Goal: Transaction & Acquisition: Purchase product/service

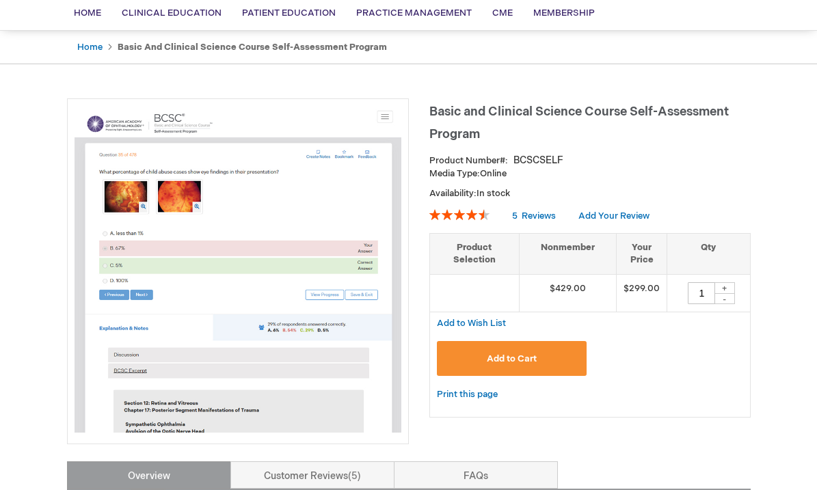
scroll to position [109, 0]
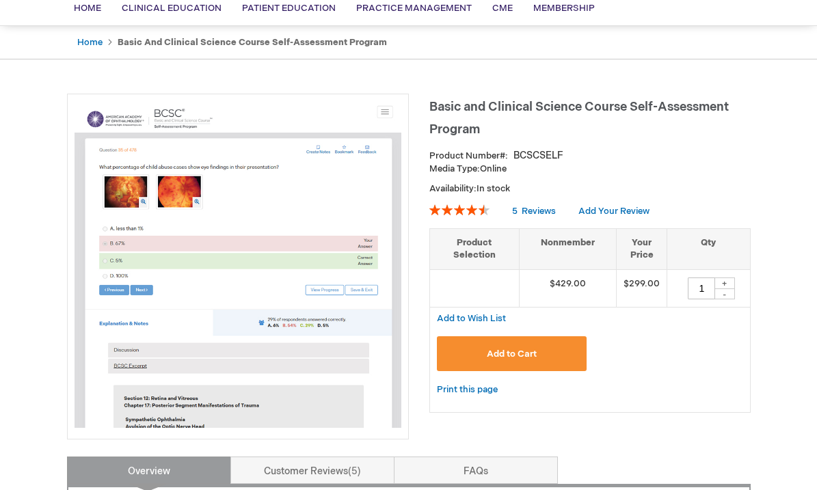
drag, startPoint x: 708, startPoint y: 289, endPoint x: 661, endPoint y: 289, distance: 47.2
click at [661, 289] on tr "$429.00 $299.00 1 + -" at bounding box center [590, 288] width 320 height 38
type input "24"
click at [671, 361] on div "Add to Cart" at bounding box center [590, 358] width 306 height 45
click at [527, 349] on span "Add to Cart" at bounding box center [512, 354] width 50 height 11
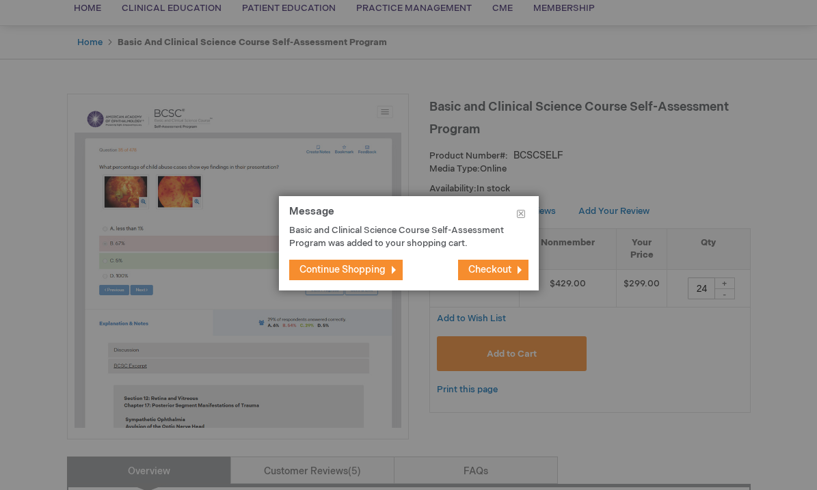
click at [476, 262] on button "Checkout" at bounding box center [493, 270] width 70 height 21
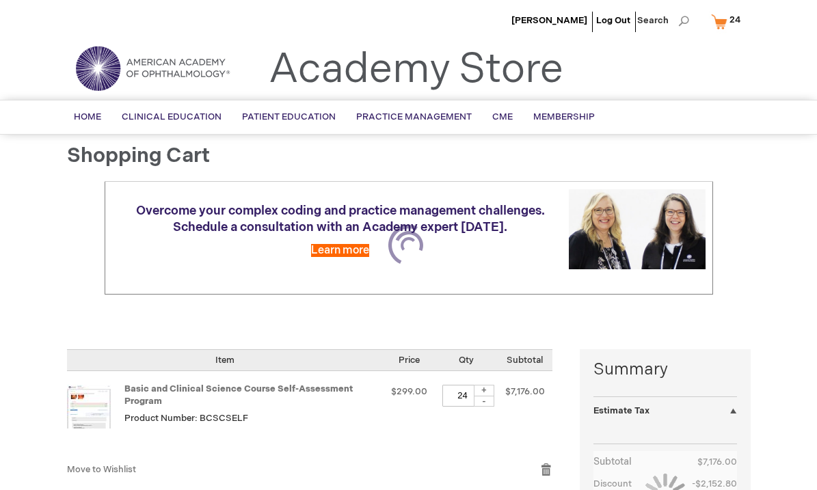
select select "US"
select select "43"
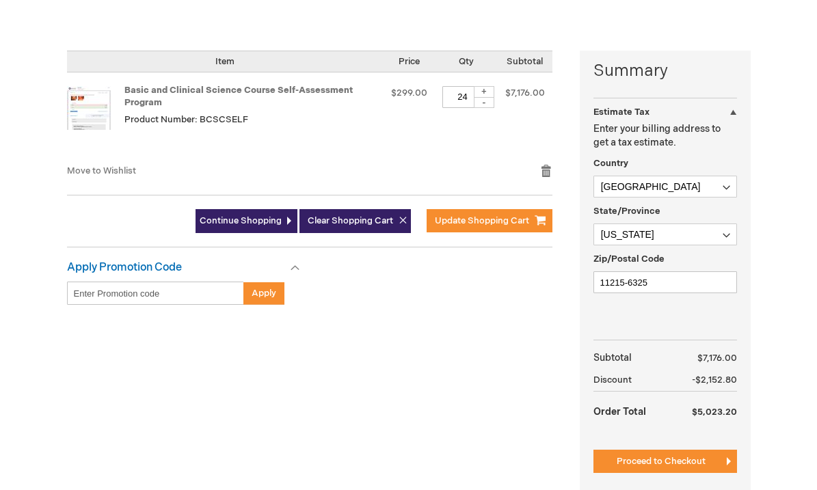
scroll to position [300, 0]
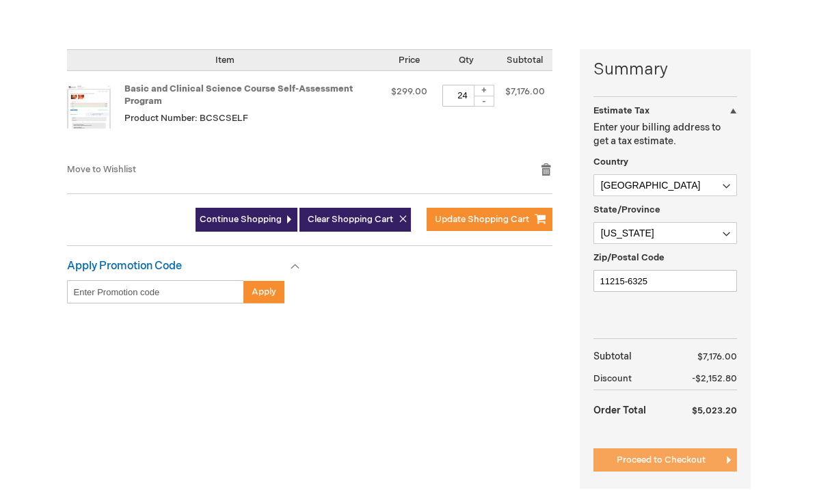
click at [641, 455] on span "Proceed to Checkout" at bounding box center [661, 460] width 89 height 11
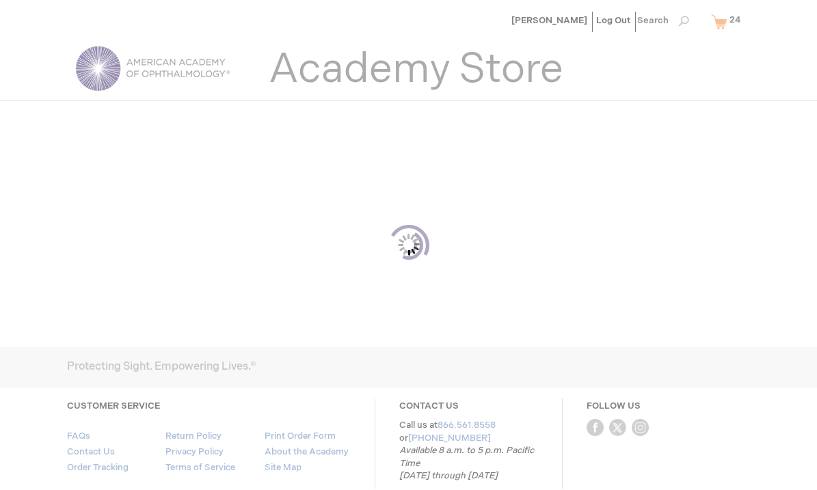
scroll to position [125, 0]
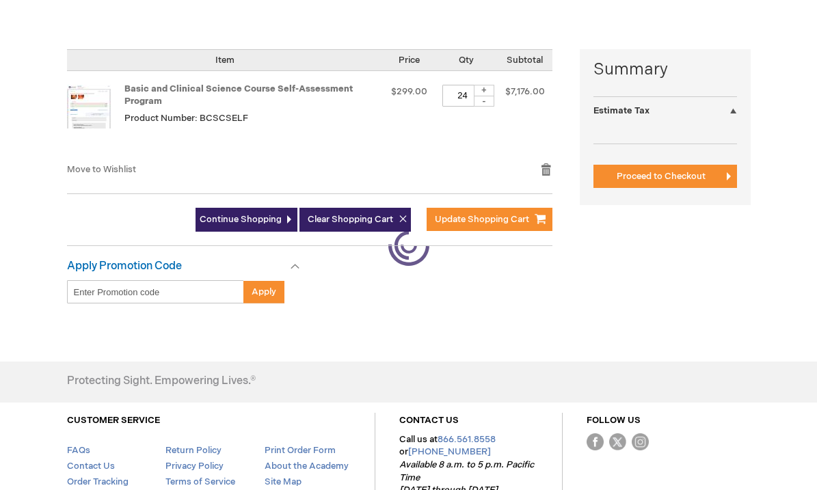
select select "US"
select select "43"
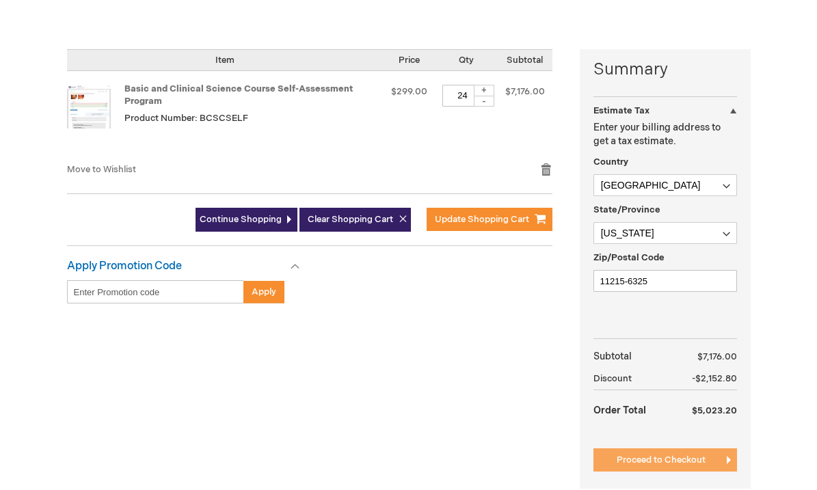
click at [634, 448] on button "Proceed to Checkout" at bounding box center [665, 459] width 144 height 23
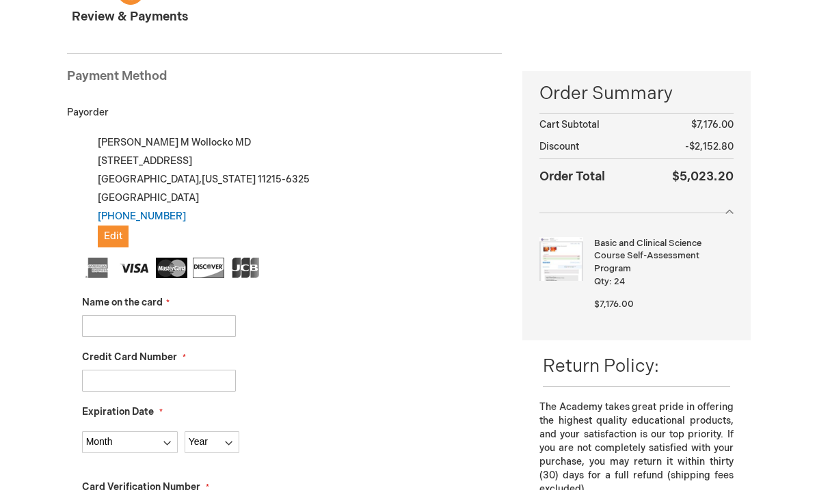
scroll to position [148, 0]
click at [723, 209] on div at bounding box center [635, 206] width 193 height 14
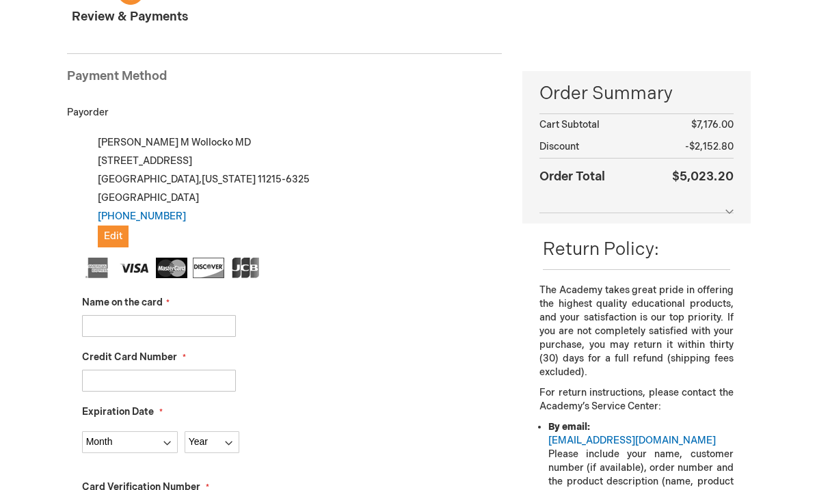
click at [723, 209] on div at bounding box center [635, 206] width 193 height 14
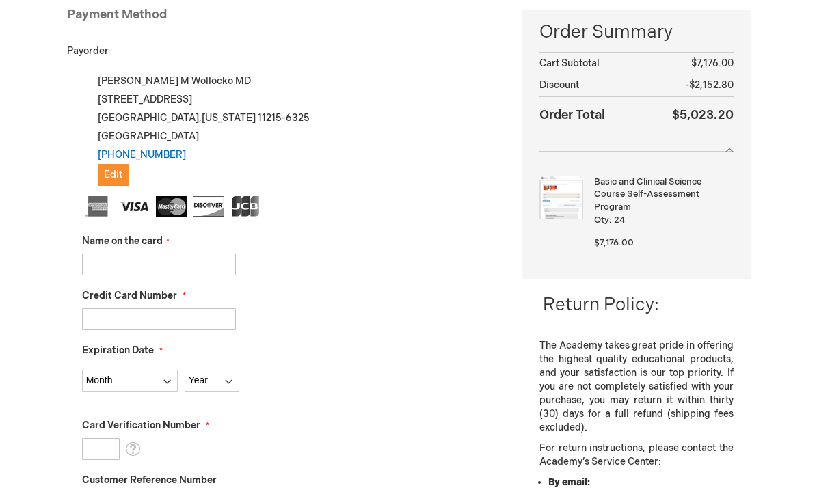
scroll to position [211, 0]
